Goal: Task Accomplishment & Management: Use online tool/utility

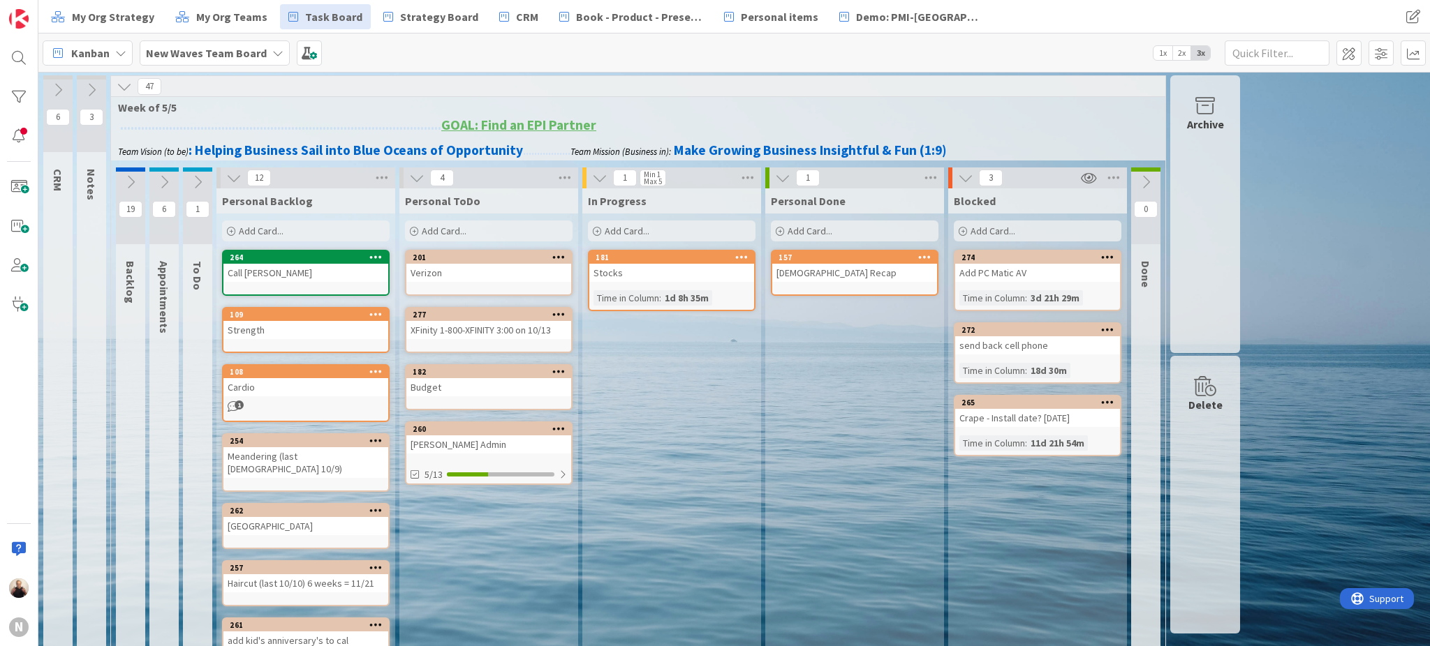
drag, startPoint x: 452, startPoint y: 229, endPoint x: 464, endPoint y: 235, distance: 13.1
click at [457, 229] on span "Add Card..." at bounding box center [444, 231] width 45 height 13
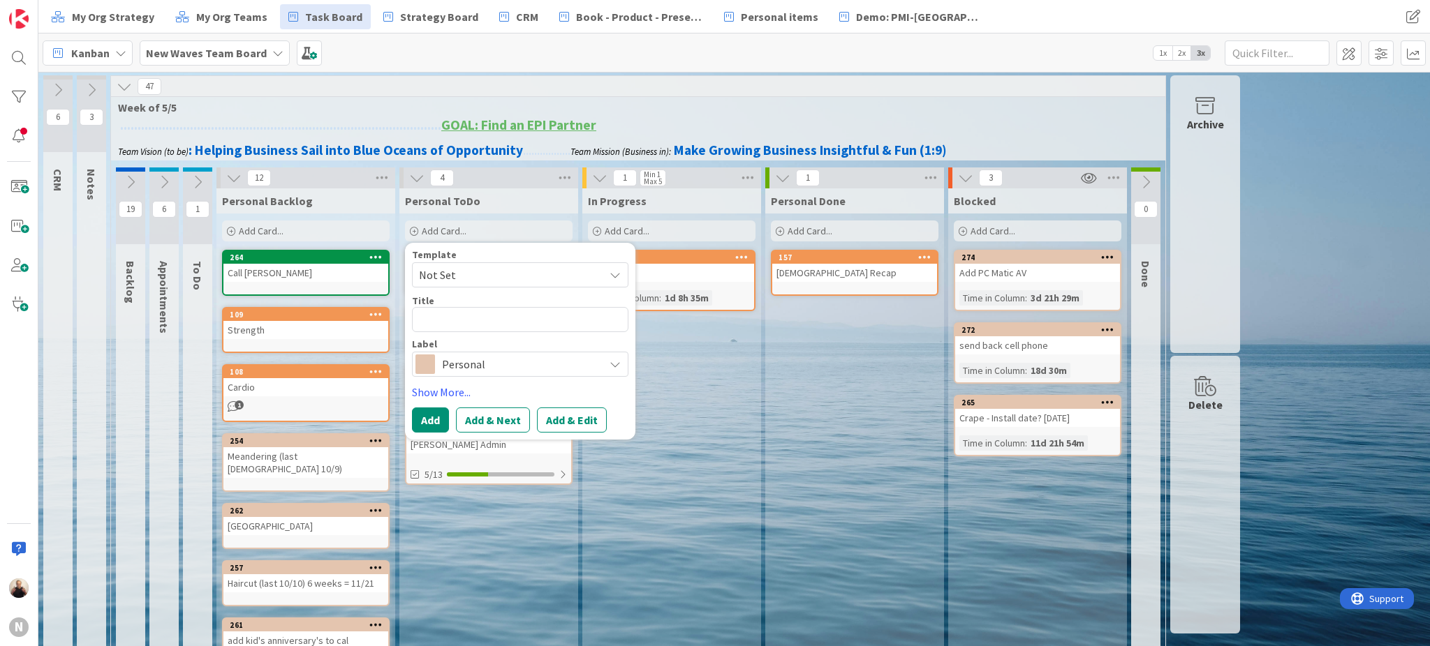
type textarea "x"
type textarea "V"
type textarea "x"
type textarea "Vi"
type textarea "x"
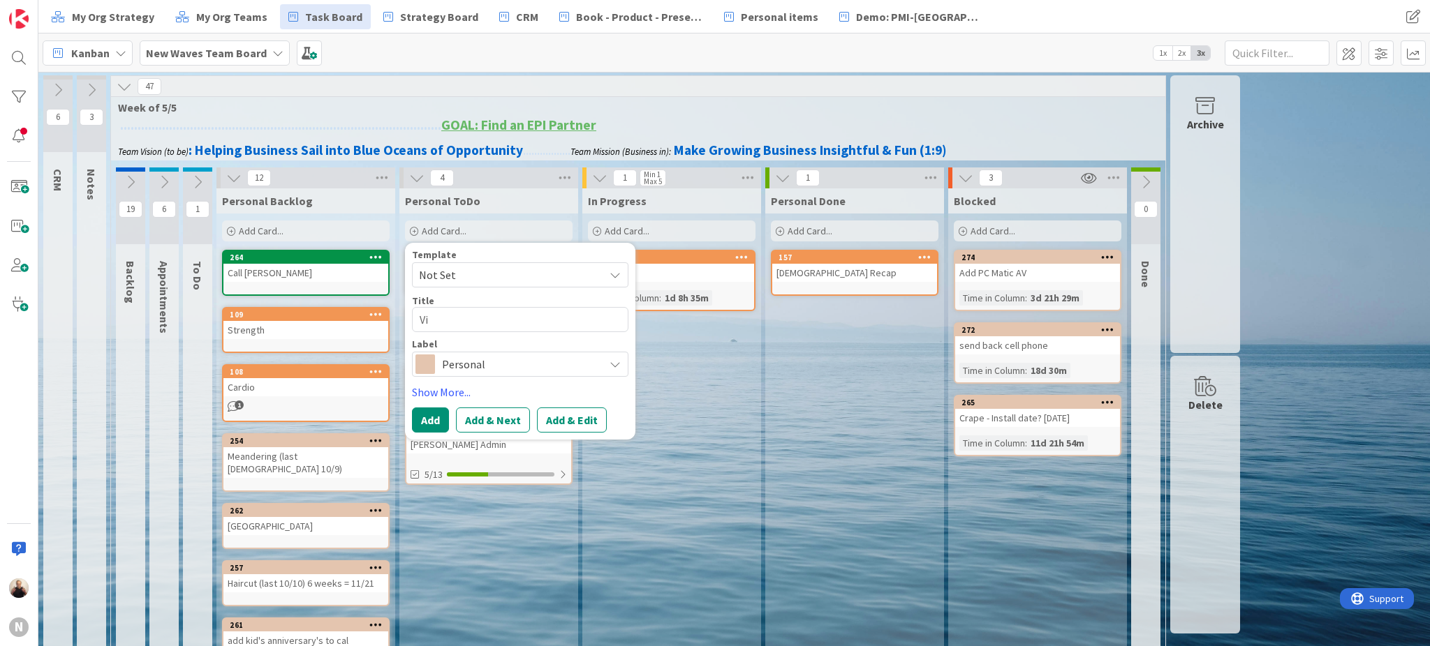
type textarea "Vis"
type textarea "x"
type textarea "Visi"
type textarea "x"
type textarea "Visio"
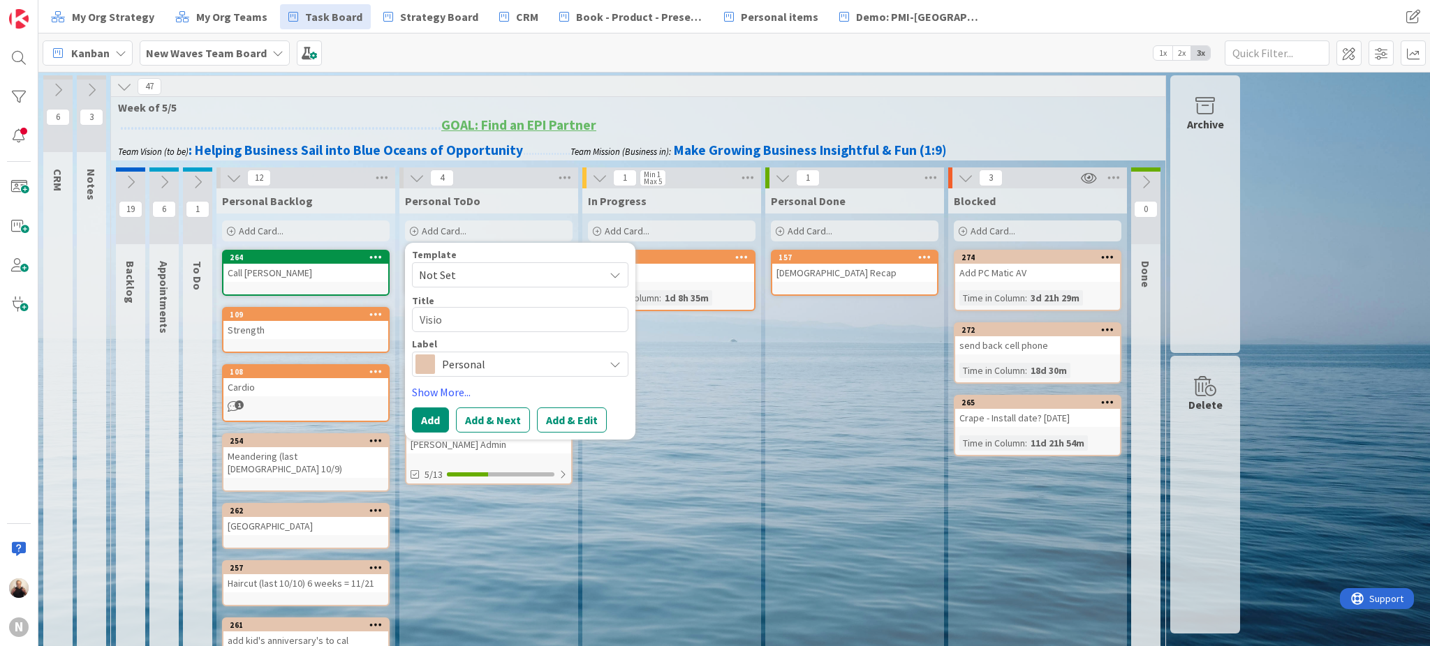
type textarea "x"
type textarea "Vision"
type textarea "x"
type textarea "Vision"
type textarea "x"
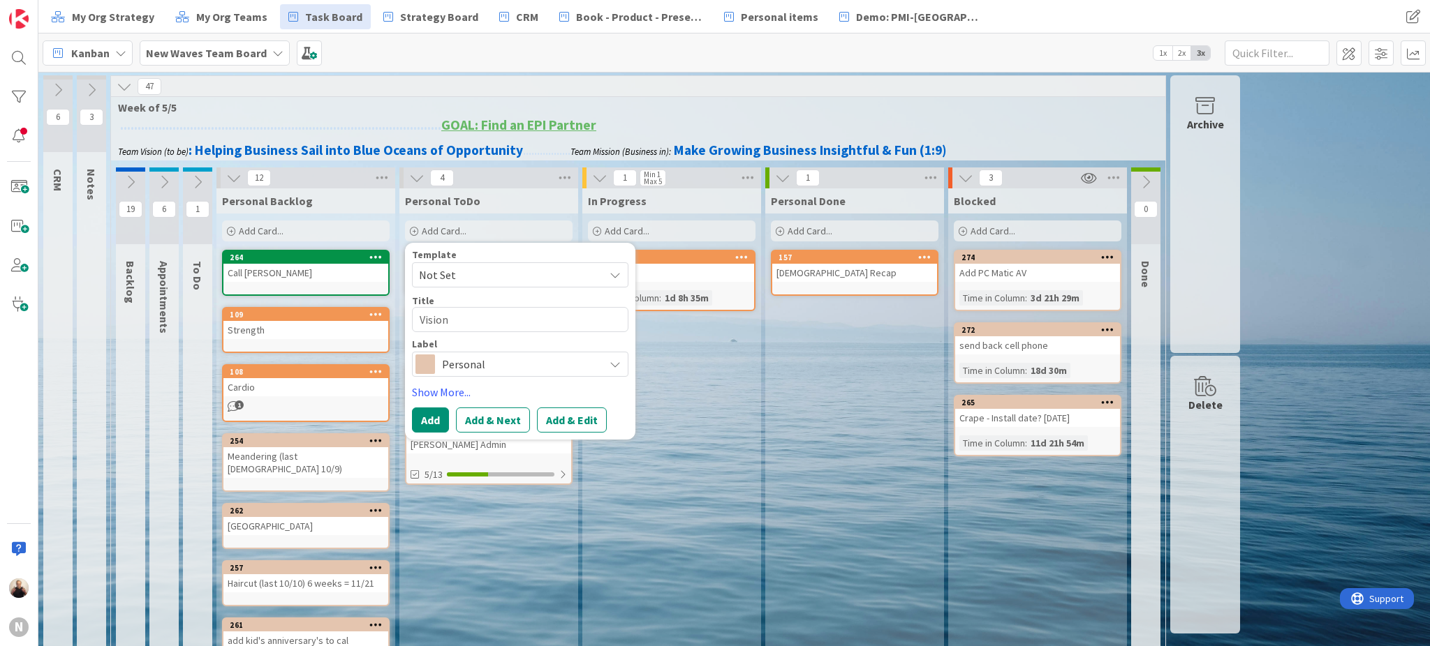
type textarea "Vision V"
type textarea "x"
type textarea "Vision Vi"
type textarea "x"
type textarea "Vision Vid"
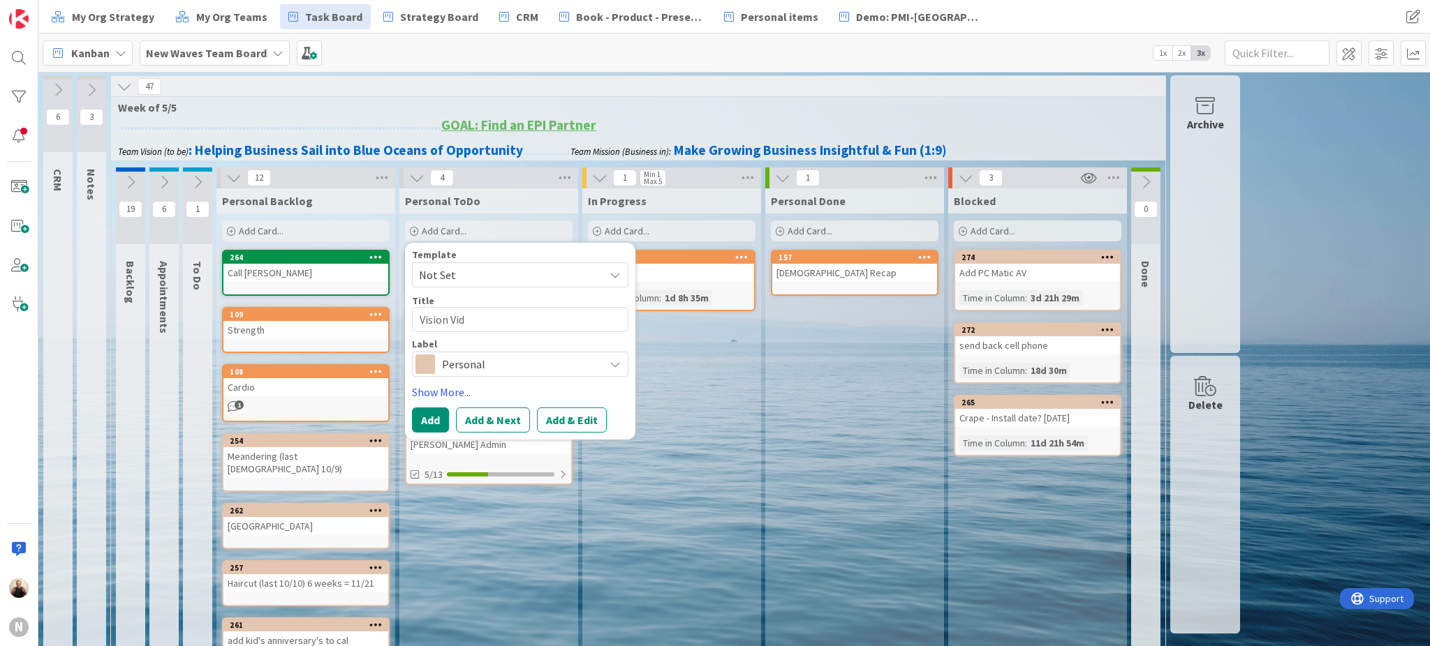
type textarea "x"
type textarea "Vision Vide"
type textarea "x"
type textarea "Vision Video"
type textarea "x"
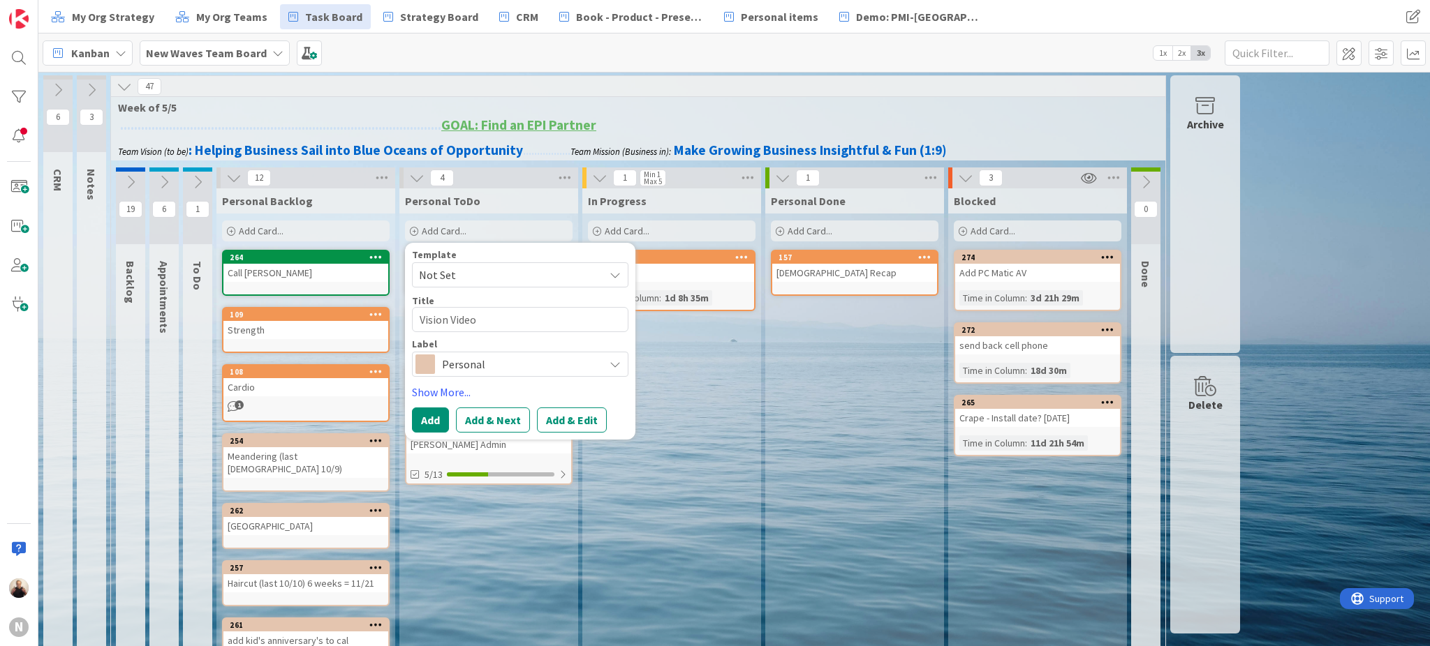
type textarea "Vision Video"
type textarea "x"
type textarea "Vision Video /"
type textarea "x"
type textarea "Vision Video /"
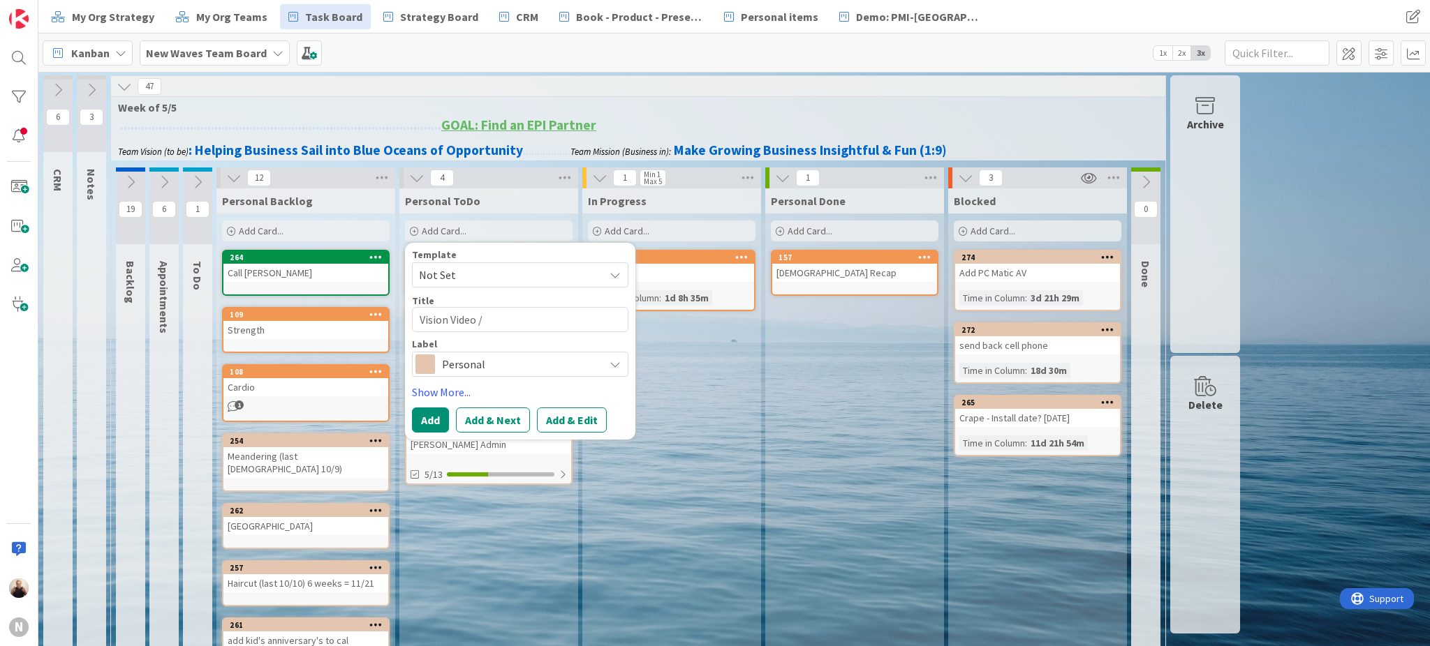
type textarea "x"
type textarea "Vision Video / S"
type textarea "x"
type textarea "Vision Video / Sc"
type textarea "x"
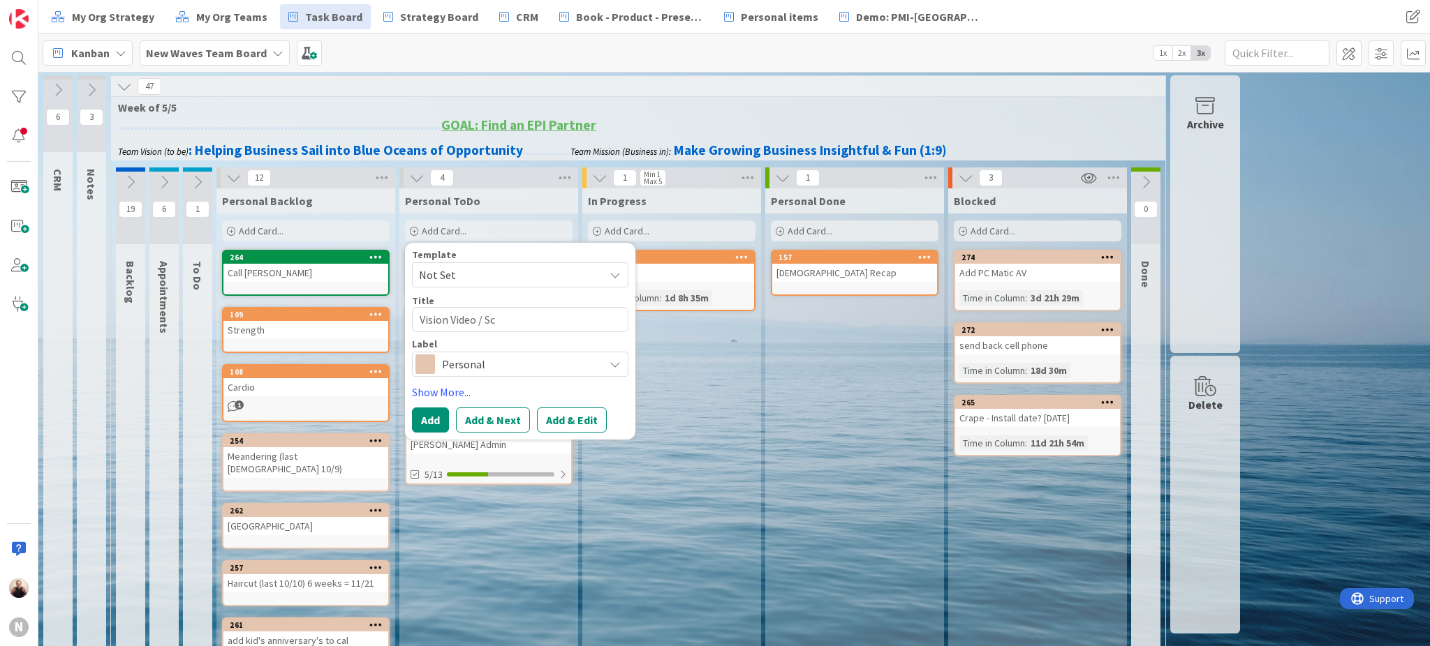
type textarea "Vision Video / Scr"
type textarea "x"
type textarea "Vision Video / Scri"
type textarea "x"
type textarea "Vision Video / Scrip"
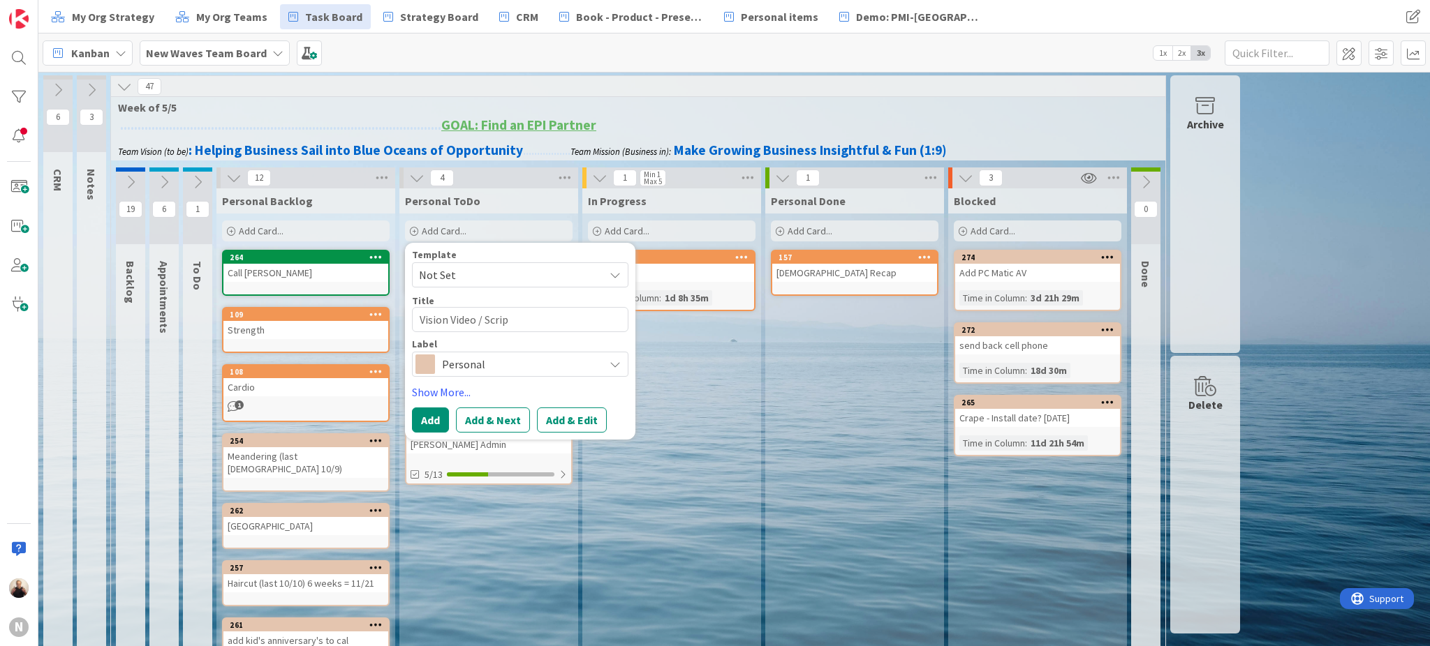
type textarea "x"
type textarea "Vision Video / Script"
type textarea "x"
type textarea "Vision Video / Script?"
drag, startPoint x: 436, startPoint y: 422, endPoint x: 454, endPoint y: 425, distance: 18.5
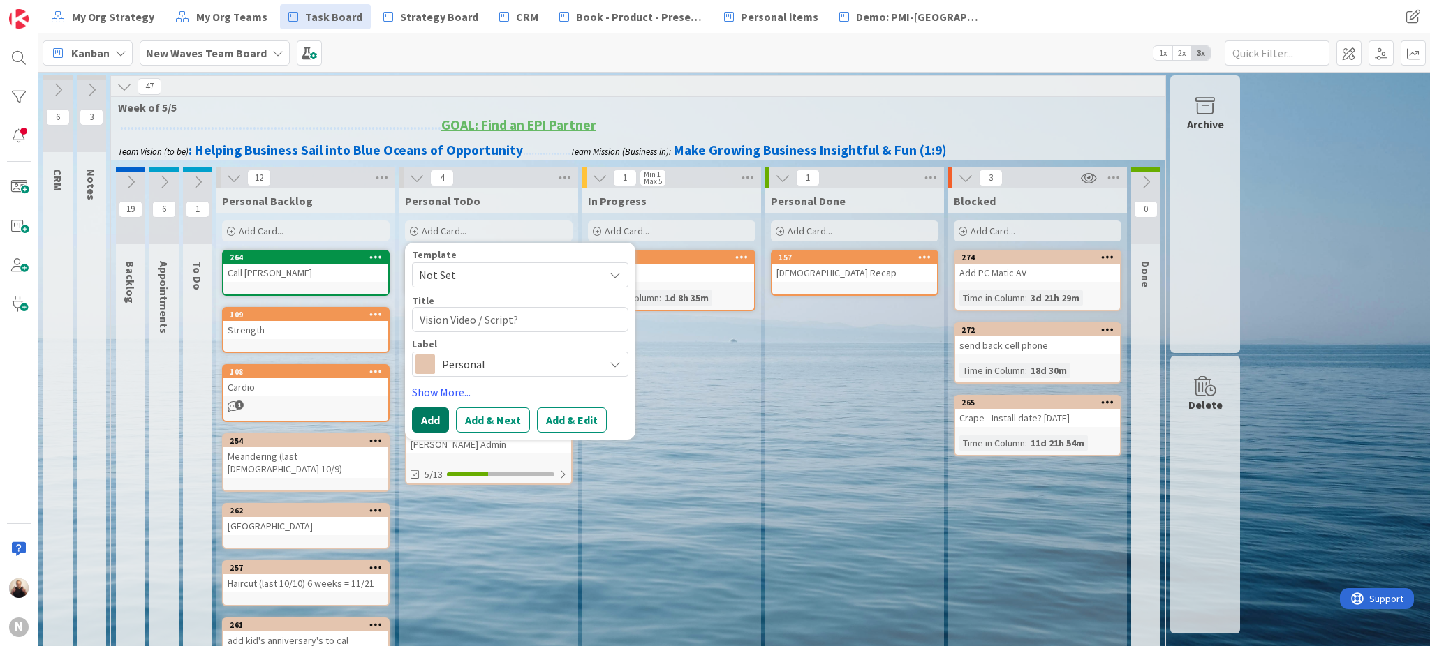
click at [441, 421] on button "Add" at bounding box center [430, 420] width 37 height 25
